Goal: Navigation & Orientation: Go to known website

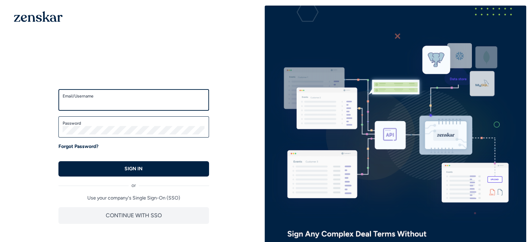
type input "**********"
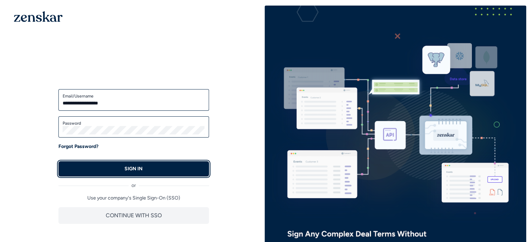
click at [163, 174] on button "SIGN IN" at bounding box center [133, 168] width 151 height 15
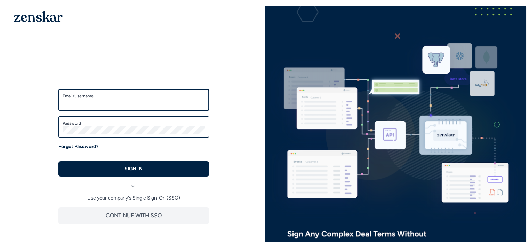
type input "**********"
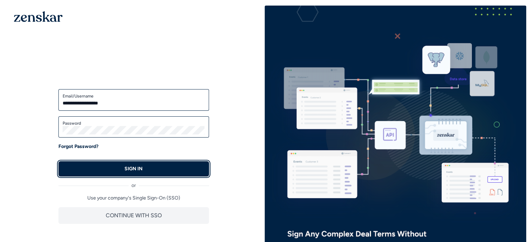
click at [160, 167] on button "SIGN IN" at bounding box center [133, 168] width 151 height 15
